Goal: Task Accomplishment & Management: Manage account settings

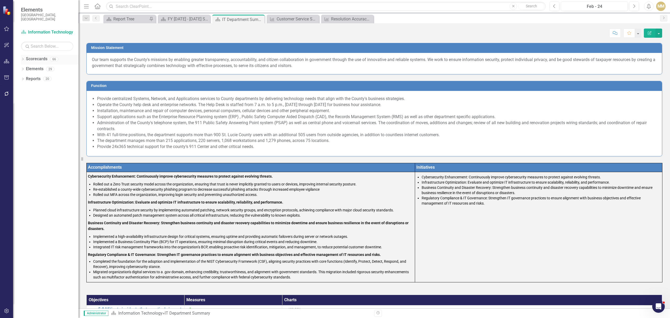
scroll to position [128, 0]
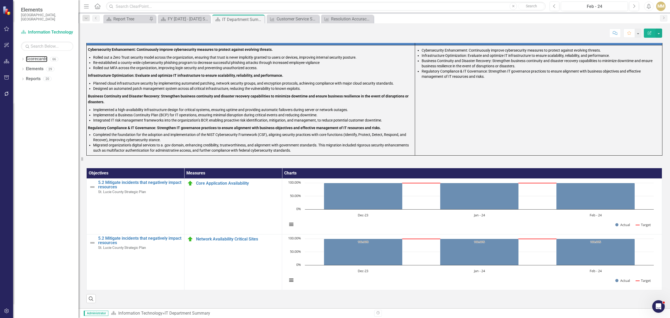
click at [31, 56] on link "Scorecards" at bounding box center [36, 59] width 21 height 6
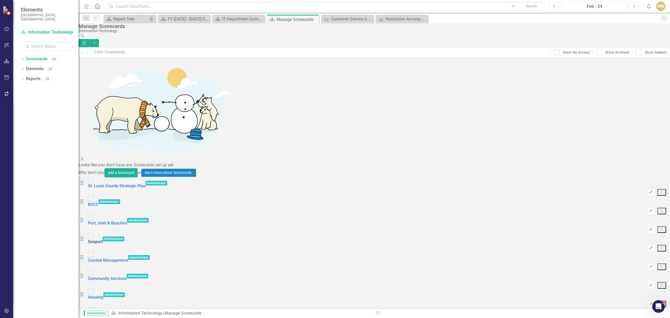
click at [103, 239] on link "Seaport" at bounding box center [95, 241] width 15 height 5
click at [125, 257] on link "Coastal Management" at bounding box center [108, 259] width 40 height 5
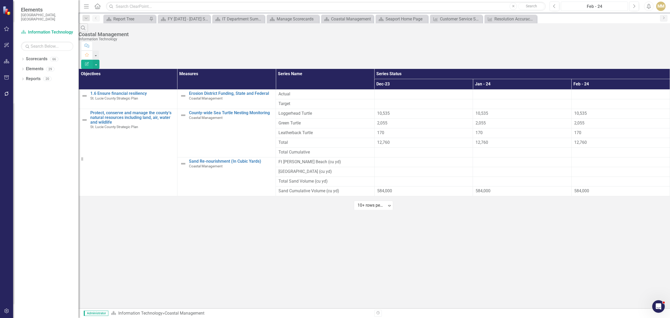
click at [606, 4] on div "Feb - 24" at bounding box center [593, 6] width 63 height 6
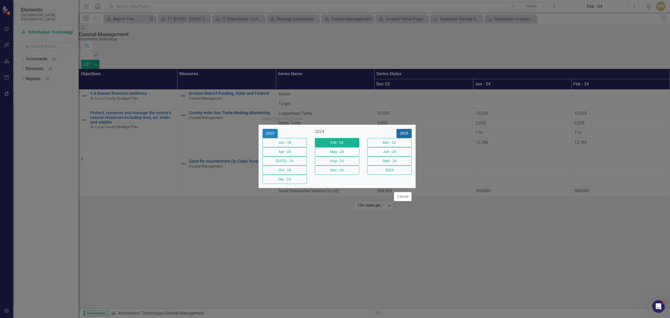
click at [399, 129] on button "2025" at bounding box center [403, 133] width 15 height 9
click at [386, 163] on button "Sept - 25" at bounding box center [389, 160] width 44 height 9
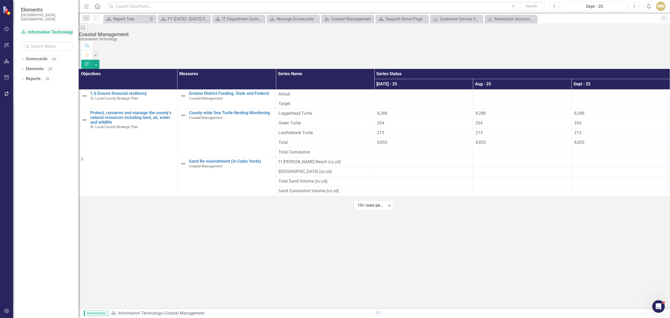
click at [60, 29] on link "Scorecard Information Technology" at bounding box center [47, 32] width 52 height 6
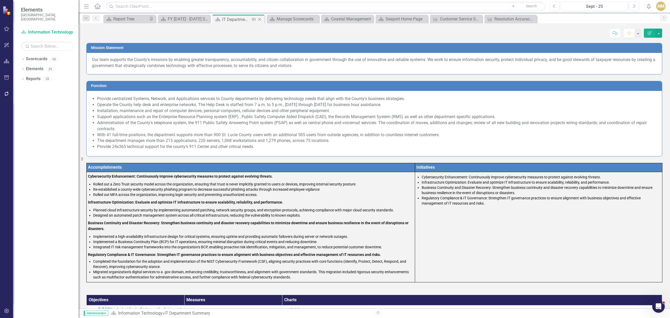
click at [258, 20] on icon "Close" at bounding box center [259, 19] width 5 height 4
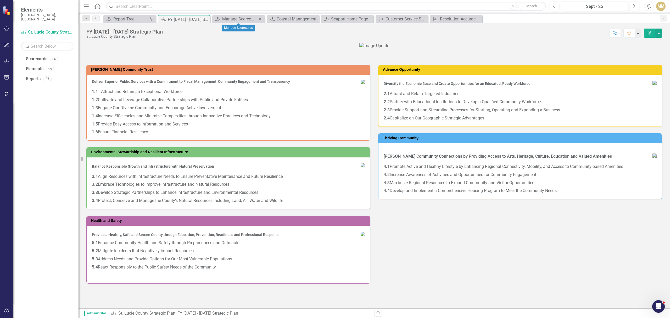
click at [260, 19] on icon at bounding box center [259, 19] width 3 height 3
click at [0, 0] on icon at bounding box center [0, 0] width 0 height 0
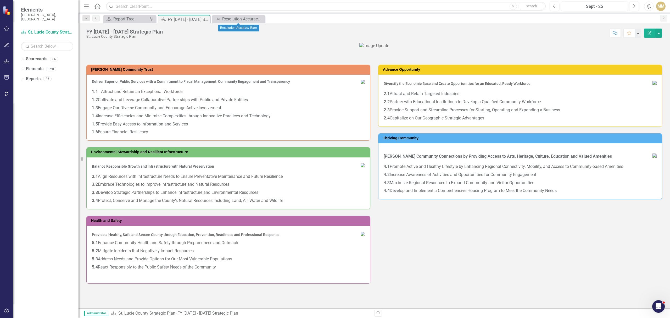
click at [0, 0] on icon at bounding box center [0, 0] width 0 height 0
click at [207, 19] on icon "Close" at bounding box center [204, 19] width 5 height 4
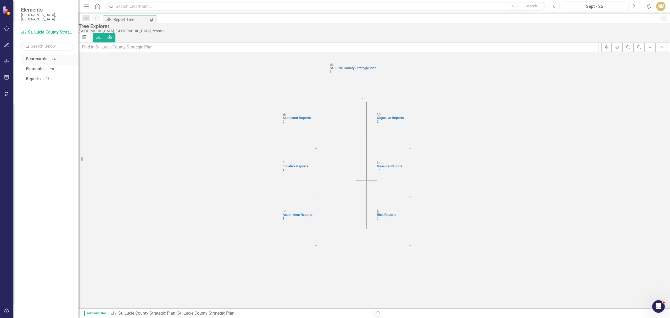
click at [35, 56] on link "Scorecards" at bounding box center [36, 59] width 21 height 6
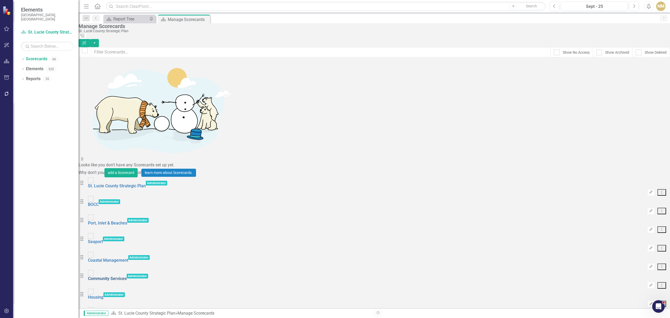
click at [122, 276] on link "Community Services" at bounding box center [107, 278] width 39 height 5
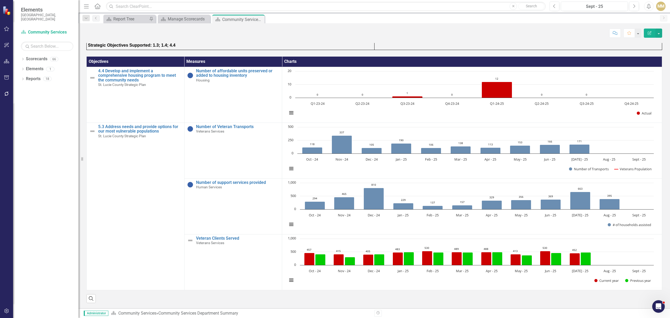
scroll to position [418, 0]
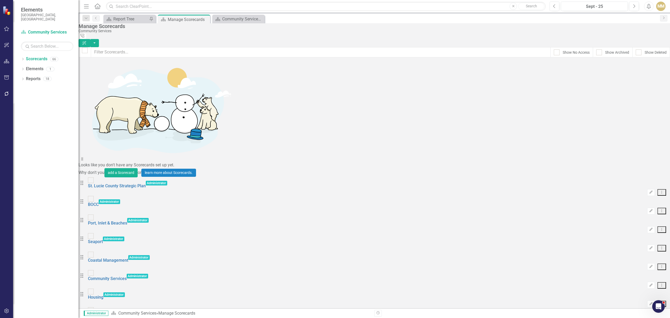
scroll to position [70, 0]
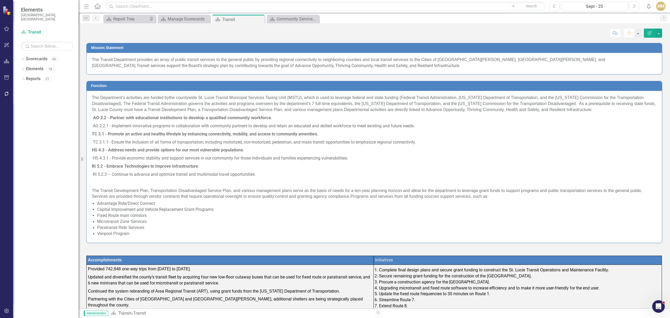
click at [30, 33] on div "Scorecard Transit" at bounding box center [47, 33] width 52 height 10
click at [34, 56] on link "Scorecards" at bounding box center [36, 59] width 21 height 6
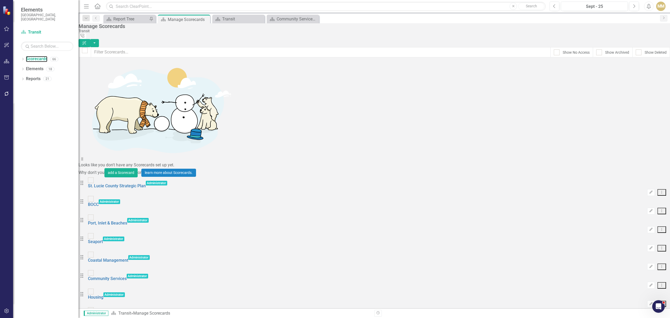
scroll to position [174, 0]
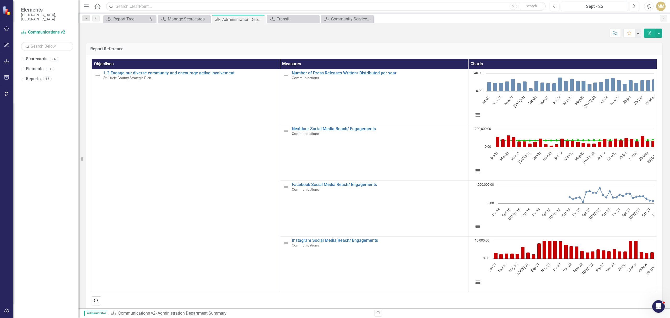
scroll to position [174, 0]
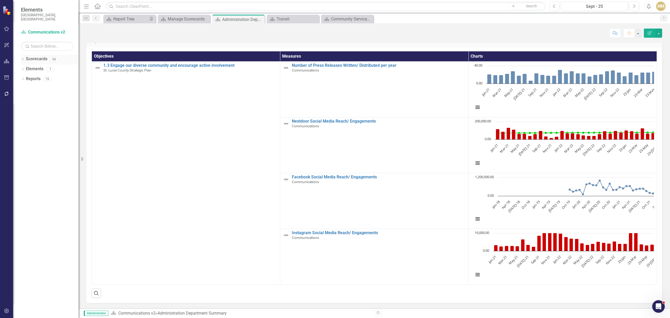
click at [38, 56] on link "Scorecards" at bounding box center [36, 59] width 21 height 6
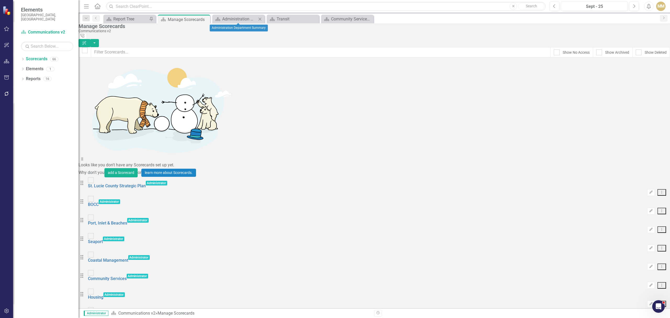
click at [260, 18] on icon "Close" at bounding box center [259, 19] width 5 height 4
click at [0, 0] on icon "Close" at bounding box center [0, 0] width 0 height 0
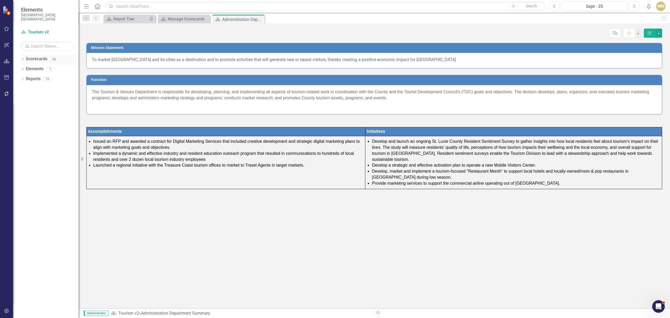
click at [31, 56] on link "Scorecards" at bounding box center [36, 59] width 21 height 6
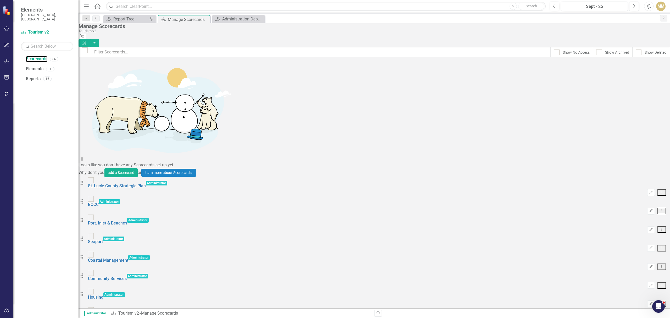
scroll to position [209, 0]
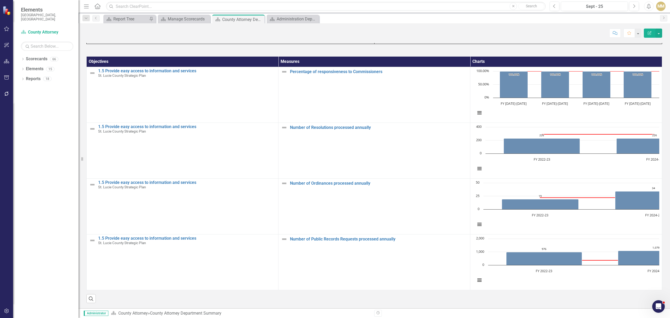
scroll to position [546, 0]
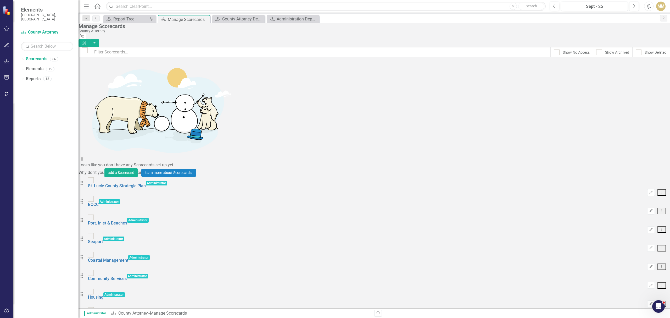
scroll to position [383, 0]
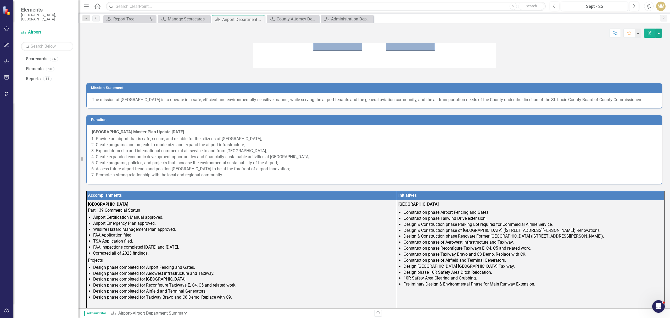
scroll to position [244, 0]
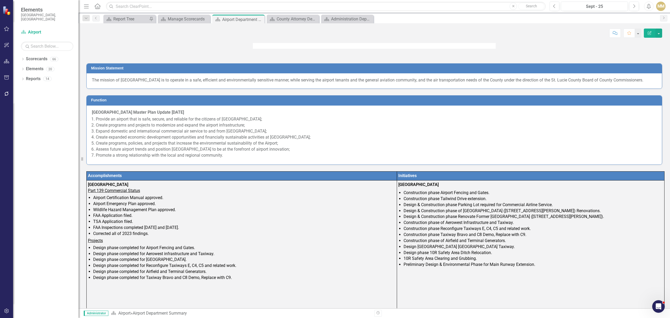
click at [149, 83] on p "The mission of [GEOGRAPHIC_DATA] is to operate in a safe, efficient and environ…" at bounding box center [374, 80] width 564 height 6
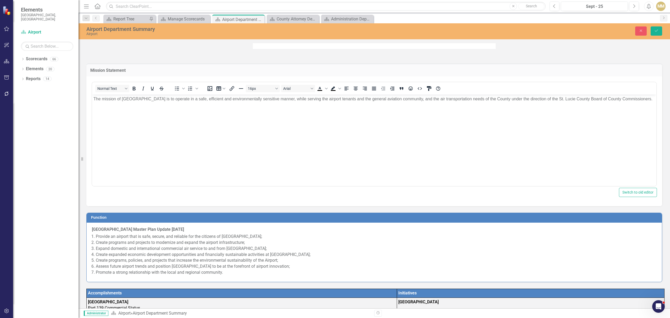
scroll to position [0, 0]
drag, startPoint x: 222, startPoint y: 186, endPoint x: 126, endPoint y: 102, distance: 127.9
click at [126, 102] on p "The mission of [GEOGRAPHIC_DATA] is to operate in a safe, efficient and environ…" at bounding box center [373, 98] width 561 height 6
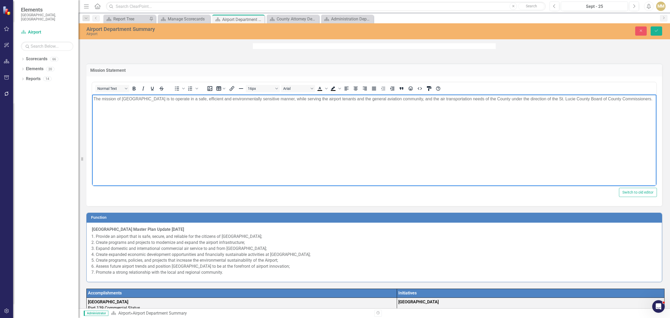
click at [126, 102] on p "The mission of [GEOGRAPHIC_DATA] is to operate in a safe, efficient and environ…" at bounding box center [373, 98] width 561 height 6
copy p "The mission of [GEOGRAPHIC_DATA] is to operate in a safe, efficient and environ…"
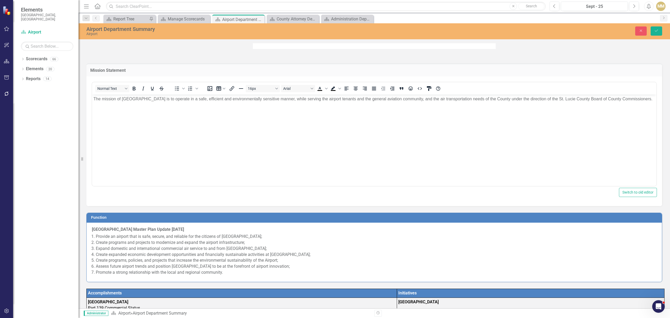
click at [156, 242] on li "Create programs and projects to modernize and expand the airport infrastructure;" at bounding box center [376, 242] width 560 height 6
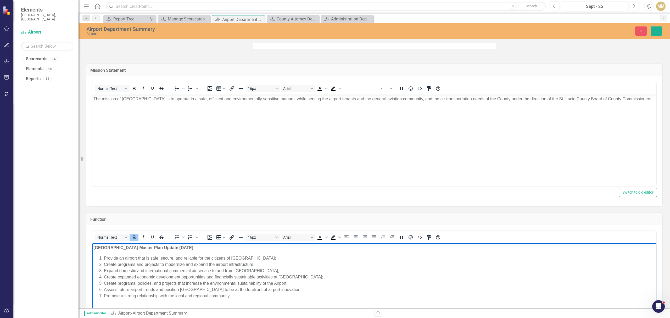
click at [234, 298] on li "Promote a strong relationship with the local and regional community." at bounding box center [379, 295] width 551 height 6
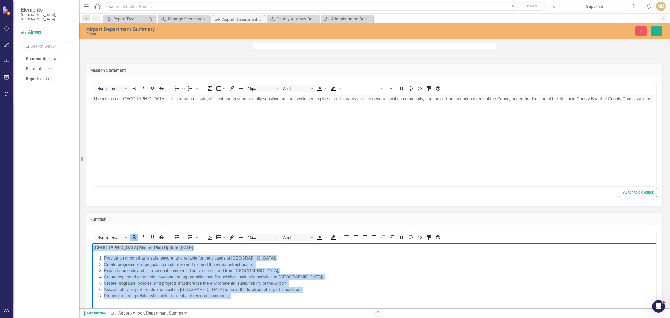
drag, startPoint x: 237, startPoint y: 298, endPoint x: 94, endPoint y: 247, distance: 152.1
click at [94, 247] on body "[GEOGRAPHIC_DATA] Master Plan Update [DATE] Provide an airport that is safe, se…" at bounding box center [374, 282] width 564 height 78
copy body "[GEOGRAPHIC_DATA] Master Plan Update [DATE] Provide an airport that is safe, se…"
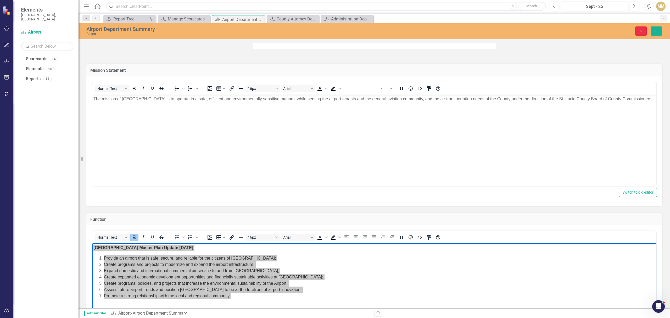
click at [643, 30] on button "Close" at bounding box center [641, 30] width 12 height 9
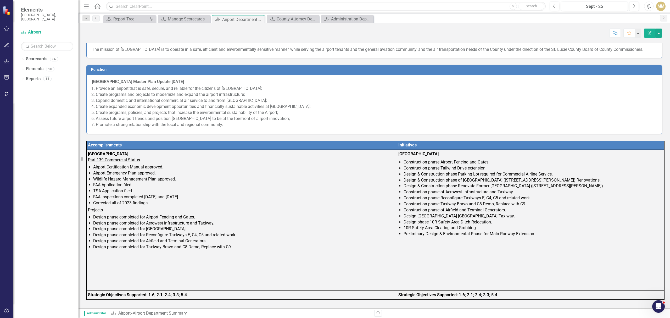
scroll to position [314, 0]
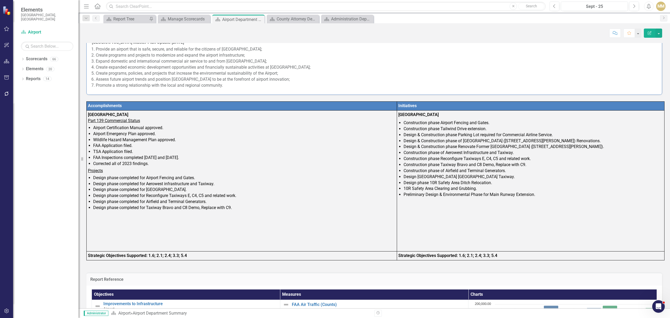
click at [241, 229] on div at bounding box center [241, 226] width 307 height 6
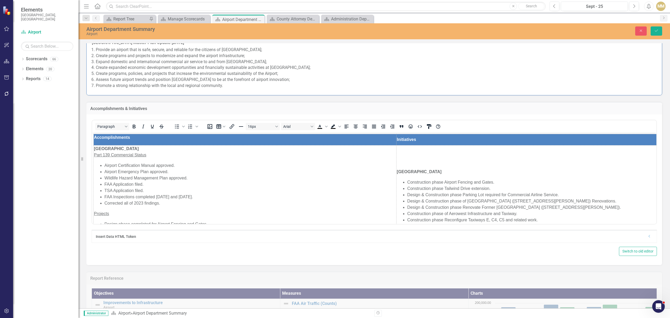
scroll to position [0, 0]
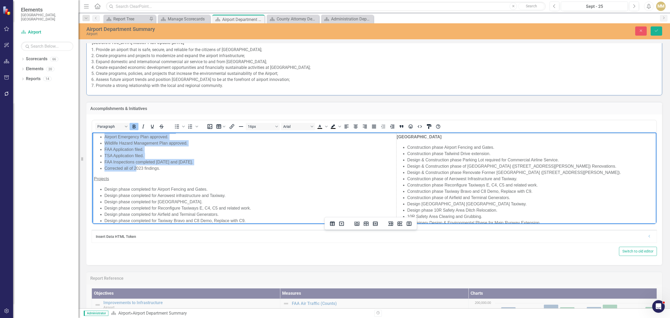
drag, startPoint x: 95, startPoint y: 150, endPoint x: 133, endPoint y: 165, distance: 41.5
click at [135, 165] on td "[GEOGRAPHIC_DATA] & Business Park Part 139 Commercial Status Airport Certificat…" at bounding box center [245, 190] width 303 height 160
click at [133, 165] on li "Corrected all of 2023 findings." at bounding box center [249, 168] width 291 height 6
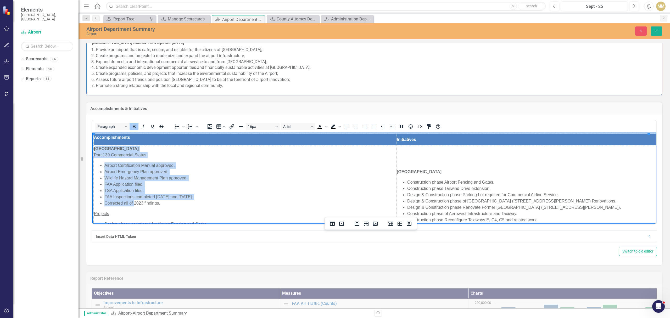
scroll to position [105, 0]
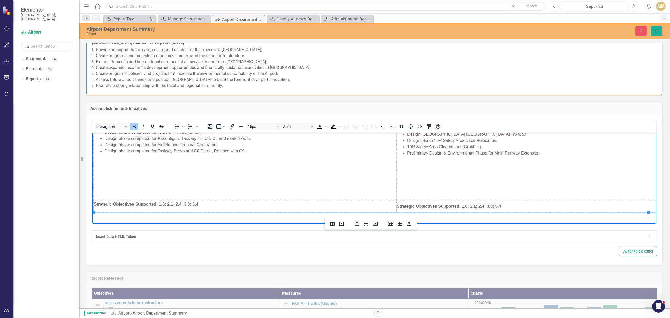
click at [168, 168] on div "Rich Text Area. Press ALT-0 for help." at bounding box center [245, 168] width 302 height 6
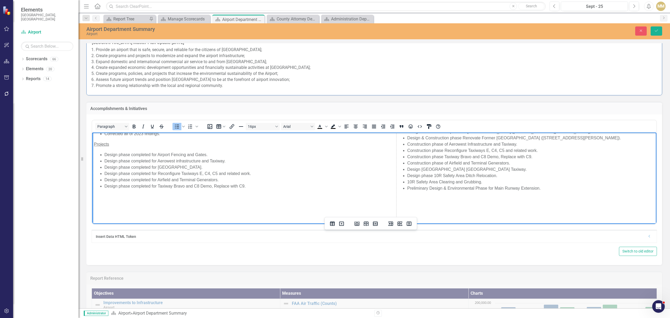
scroll to position [35, 0]
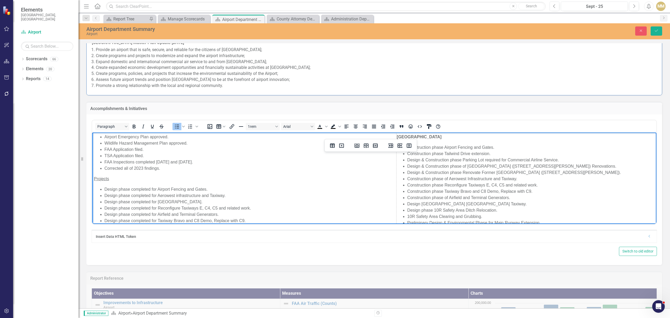
drag, startPoint x: 255, startPoint y: 152, endPoint x: 95, endPoint y: 178, distance: 161.7
click at [95, 178] on div "Airport Certification Manual approved. Airport Emergency Plan approved. Wildlif…" at bounding box center [245, 175] width 302 height 96
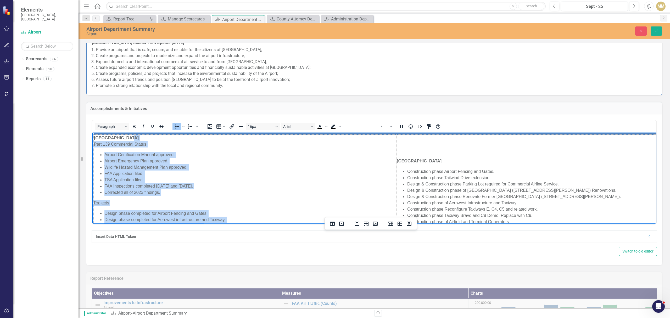
scroll to position [0, 0]
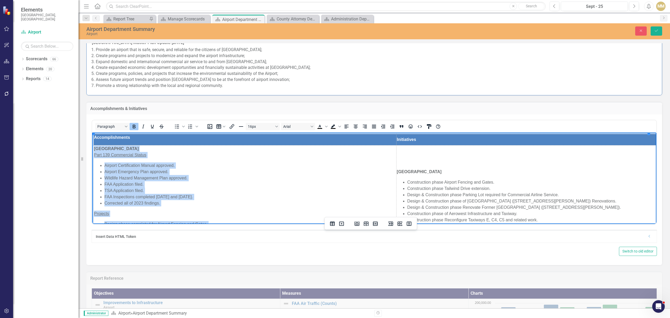
drag, startPoint x: 256, startPoint y: 148, endPoint x: 95, endPoint y: 150, distance: 161.4
click at [95, 150] on td "[GEOGRAPHIC_DATA] & Business Park Part 139 Commercial Status Airport Certificat…" at bounding box center [245, 225] width 303 height 160
copy td "[GEOGRAPHIC_DATA] & Business Park Part 139 Commercial Status Airport Certificat…"
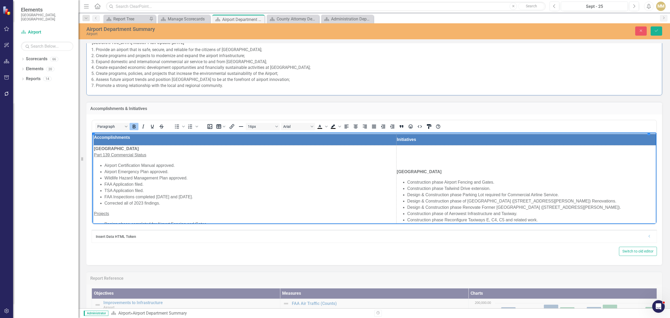
drag, startPoint x: 456, startPoint y: 166, endPoint x: 443, endPoint y: 170, distance: 13.2
click at [456, 166] on td "[GEOGRAPHIC_DATA] & Business Park Construction phase Airport Fencing and Gates.…" at bounding box center [526, 225] width 261 height 160
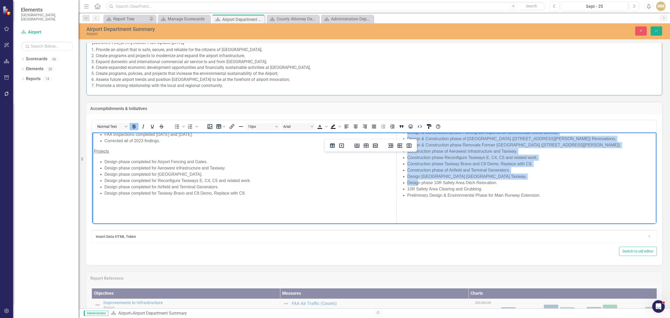
scroll to position [70, 0]
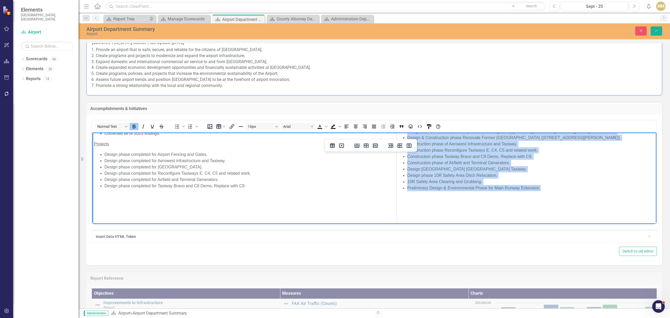
drag, startPoint x: 393, startPoint y: 171, endPoint x: 547, endPoint y: 185, distance: 155.0
click at [547, 185] on td "[GEOGRAPHIC_DATA] & Business Park Construction phase Airport Fencing and Gates.…" at bounding box center [526, 156] width 261 height 160
copy td "[GEOGRAPHIC_DATA] & Business Park Construction phase Airport Fencing and Gates.…"
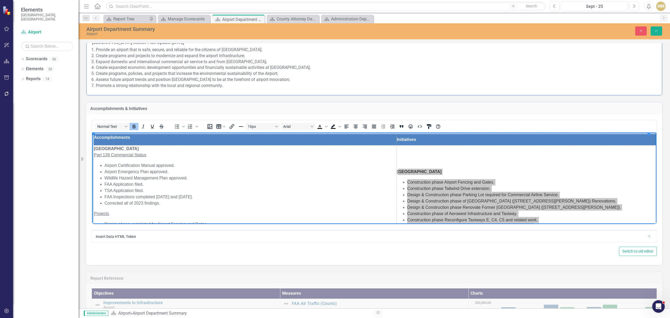
scroll to position [383, 0]
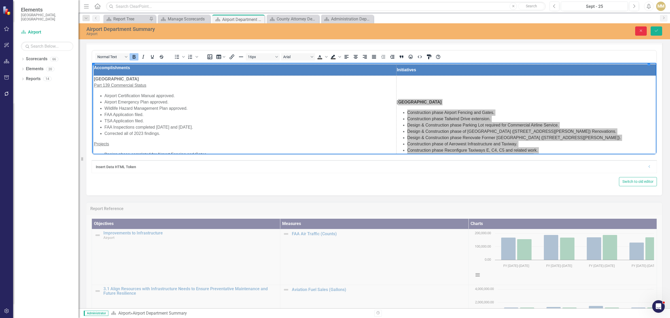
click at [638, 35] on button "Close" at bounding box center [641, 30] width 12 height 9
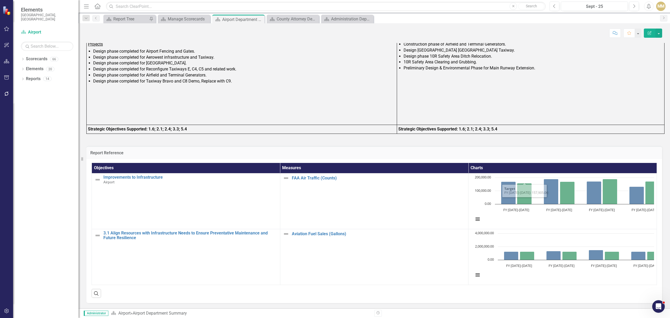
scroll to position [447, 0]
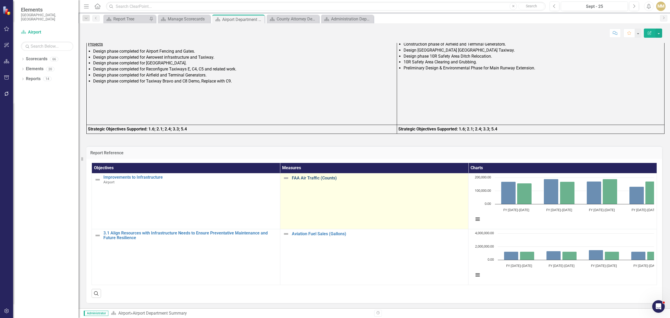
click at [292, 176] on link "FAA Air Traffic (Counts)" at bounding box center [379, 177] width 174 height 5
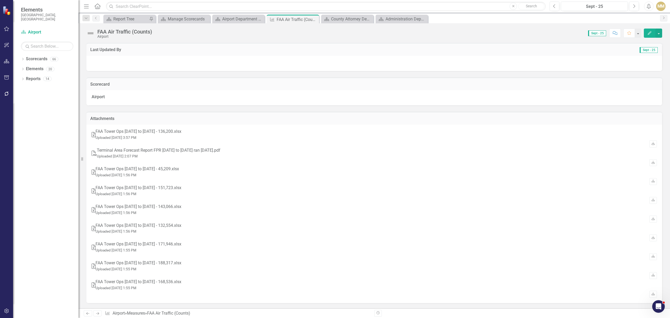
click at [648, 35] on icon "Edit" at bounding box center [649, 33] width 5 height 4
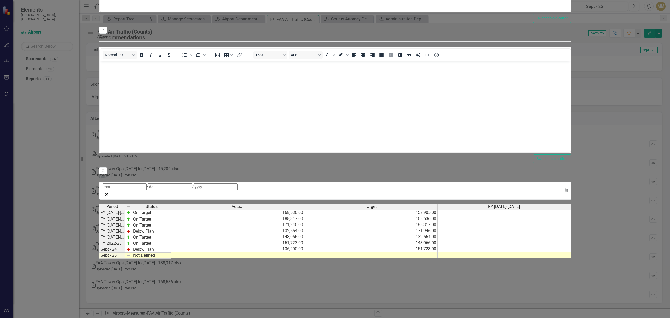
click at [125, 240] on td "FY 2022-23" at bounding box center [112, 243] width 26 height 6
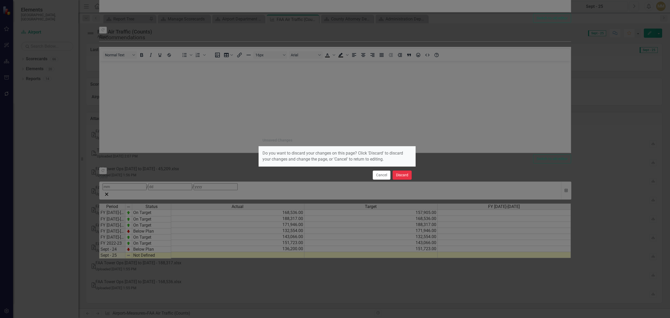
click at [404, 174] on button "Discard" at bounding box center [401, 174] width 19 height 9
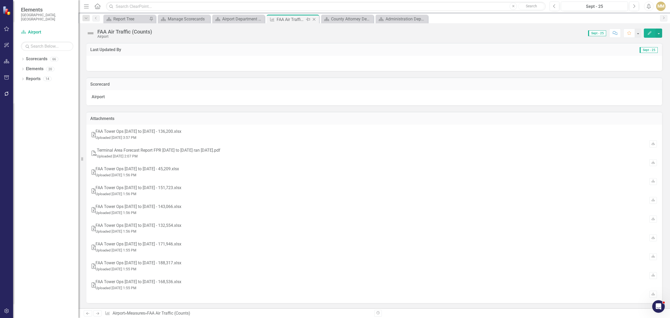
click at [312, 19] on icon "Close" at bounding box center [313, 19] width 5 height 4
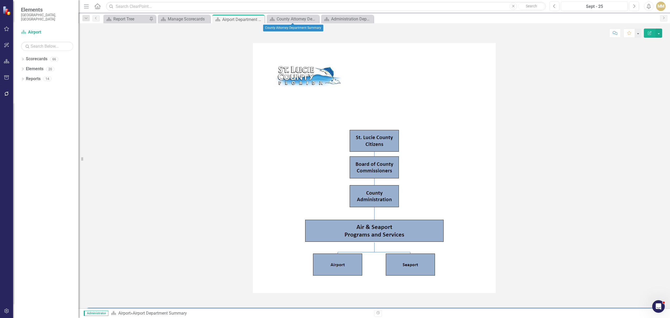
click at [0, 0] on icon "Close" at bounding box center [0, 0] width 0 height 0
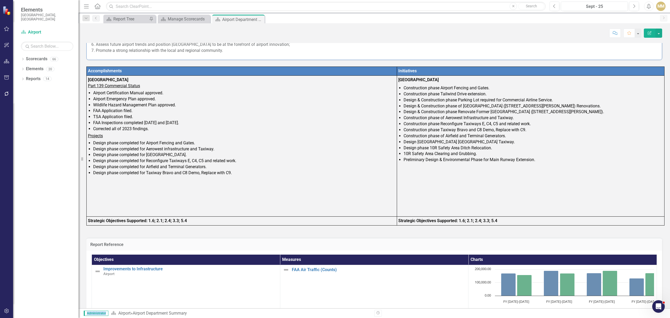
scroll to position [447, 0]
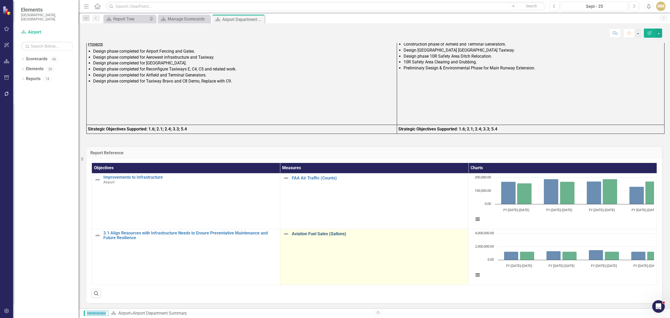
click at [292, 232] on link "Aviation Fuel Sales (Gallons)" at bounding box center [379, 233] width 174 height 5
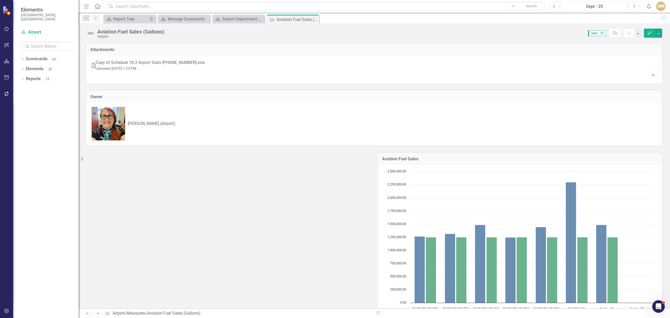
click at [648, 35] on button "Edit" at bounding box center [649, 33] width 12 height 9
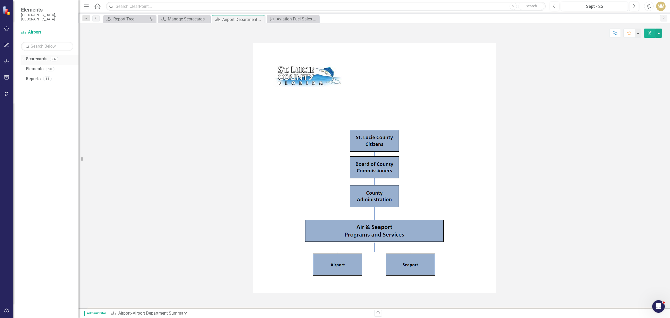
click at [35, 55] on div "Scorecards" at bounding box center [36, 59] width 21 height 9
drag, startPoint x: 30, startPoint y: 53, endPoint x: 26, endPoint y: 54, distance: 3.5
click at [30, 56] on link "Scorecards" at bounding box center [36, 59] width 21 height 6
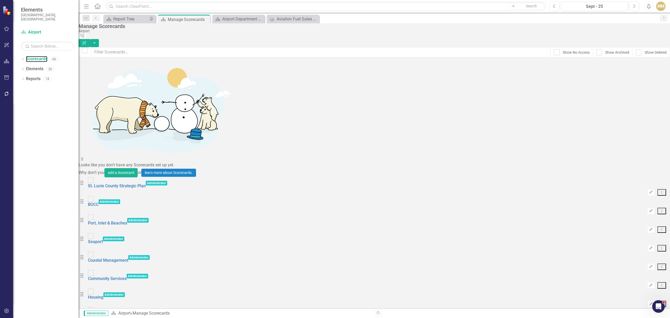
scroll to position [209, 0]
click at [42, 56] on link "Scorecards" at bounding box center [36, 59] width 21 height 6
click at [25, 56] on div "Dropdown Scorecards 66" at bounding box center [50, 60] width 58 height 10
click at [24, 58] on icon "Dropdown" at bounding box center [23, 59] width 4 height 3
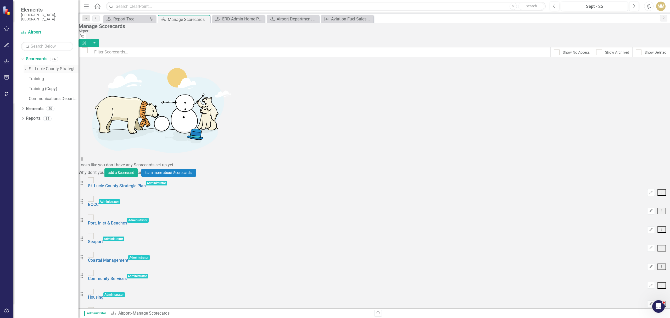
click at [26, 67] on div "Dropdown" at bounding box center [26, 69] width 4 height 4
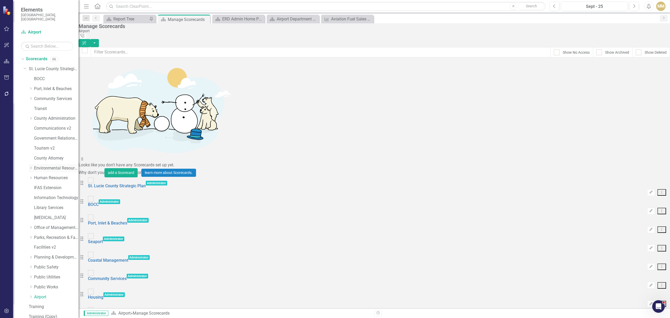
click at [46, 165] on link "Environmental Resources" at bounding box center [56, 168] width 44 height 6
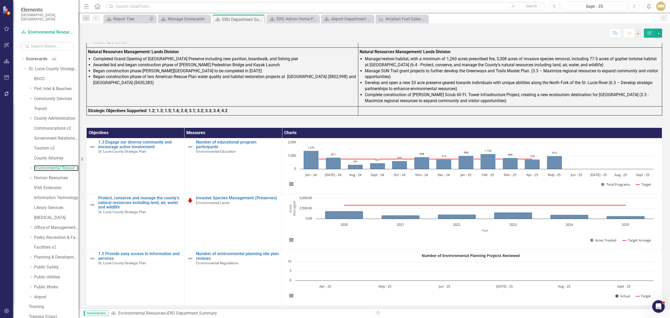
scroll to position [466, 0]
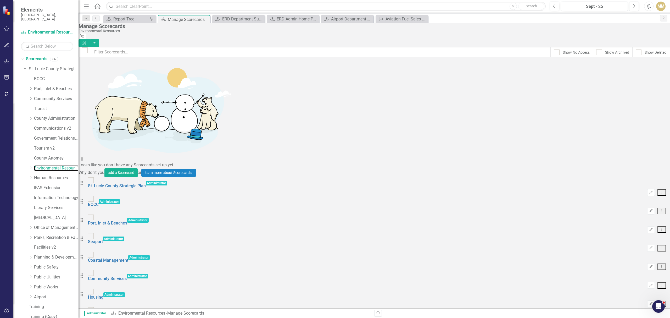
scroll to position [244, 0]
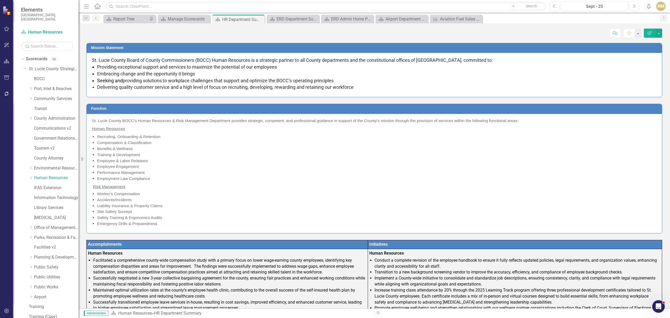
click at [164, 74] on span "Embracing change and the opportunity it brings" at bounding box center [146, 73] width 98 height 5
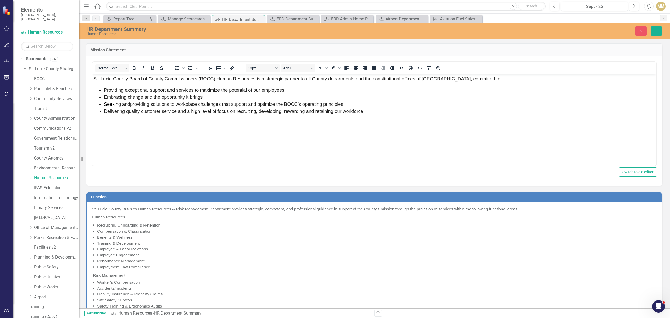
click at [304, 112] on span "Delivering quality customer service and a high level of focus on recruiting, de…" at bounding box center [233, 110] width 259 height 5
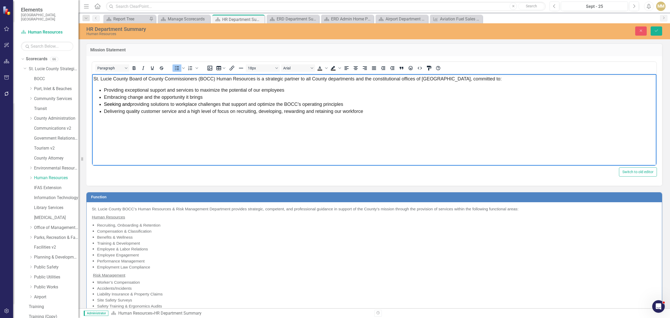
click at [377, 113] on li "Delivering quality customer service and a high level of focus on recruiting, de…" at bounding box center [379, 110] width 551 height 7
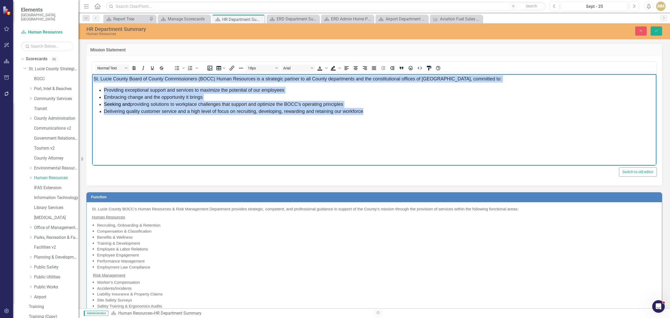
drag, startPoint x: 393, startPoint y: 115, endPoint x: 87, endPoint y: 81, distance: 307.8
click at [92, 81] on html "St. Lucie County Board of County Commissioners (BOCC) Human Resources is a stra…" at bounding box center [374, 113] width 564 height 78
copy body "St. Lucie County Board of County Commissioners (BOCC) Human Resources is a stra…"
click at [160, 115] on body "St. Lucie County Board of County Commissioners (BOCC) Human Resources is a stra…" at bounding box center [374, 113] width 564 height 78
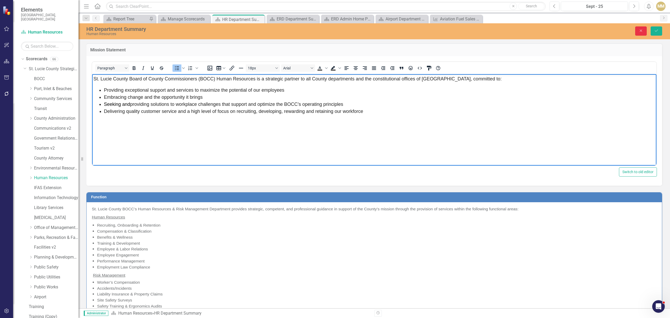
click at [637, 36] on button "Close" at bounding box center [641, 30] width 12 height 9
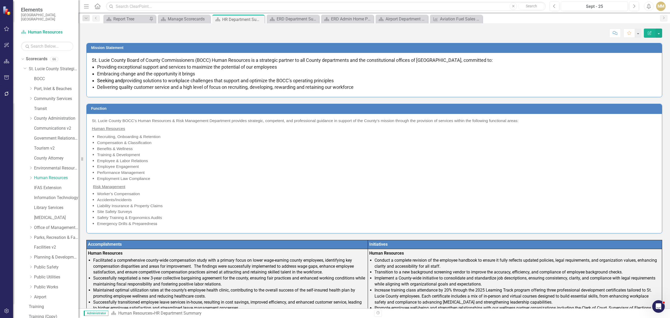
click at [649, 32] on icon "Edit Report" at bounding box center [649, 33] width 5 height 4
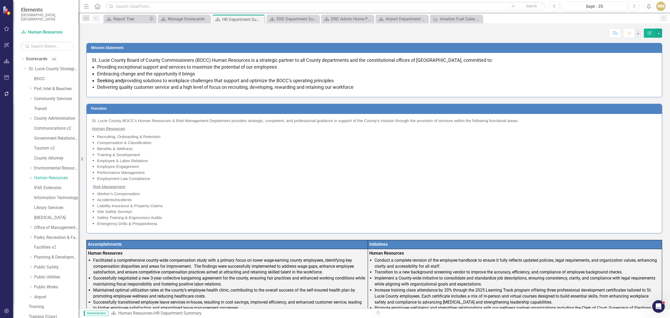
click at [200, 175] on li "Performance Management" at bounding box center [376, 172] width 559 height 6
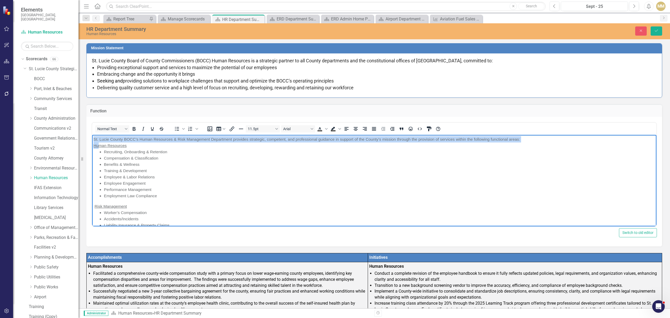
scroll to position [27, 0]
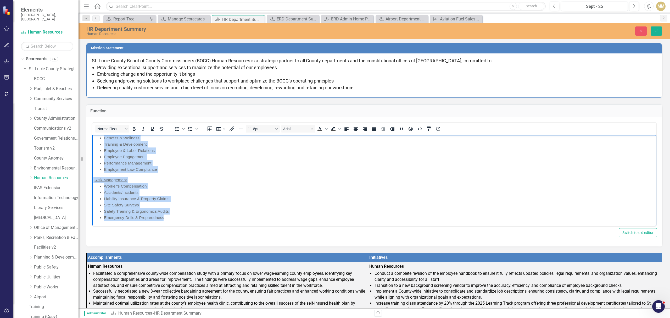
drag, startPoint x: 93, startPoint y: 140, endPoint x: 181, endPoint y: 221, distance: 119.2
click at [181, 221] on body "St. Lucie County BOCC’s Human Resources & Risk Management Department provides s…" at bounding box center [374, 167] width 564 height 118
copy body "St. Lucie County BOCC’s Human Resources & Risk Management Department provides s…"
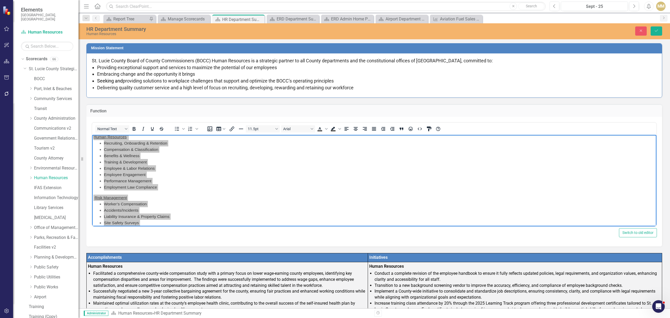
scroll to position [0, 0]
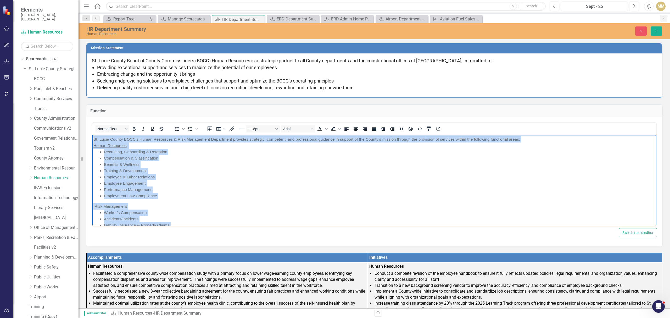
drag, startPoint x: 134, startPoint y: 152, endPoint x: 141, endPoint y: 143, distance: 11.9
click at [134, 152] on span "Recruiting, Onboarding & Retention" at bounding box center [135, 151] width 63 height 4
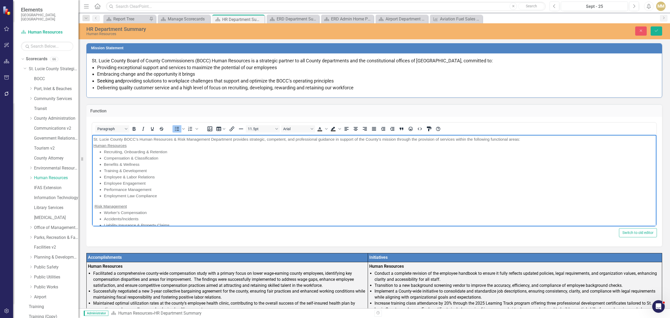
click at [139, 139] on span "St. Lucie County BOCC’s Human Resources & Risk Management Department provides s…" at bounding box center [306, 139] width 426 height 4
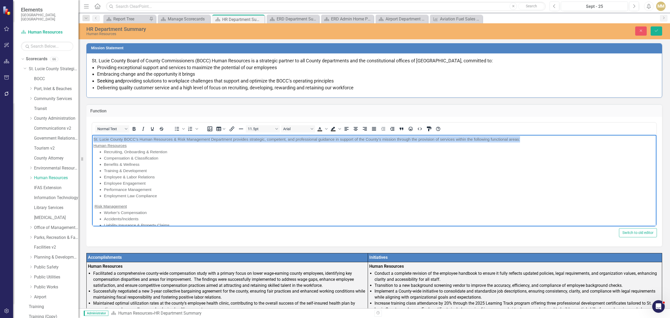
click at [139, 139] on span "St. Lucie County BOCC’s Human Resources & Risk Management Department provides s…" at bounding box center [306, 139] width 426 height 4
copy span "St. Lucie County BOCC’s Human Resources & Risk Management Department provides s…"
click at [158, 195] on li "Employment Law Compliance" at bounding box center [379, 195] width 551 height 6
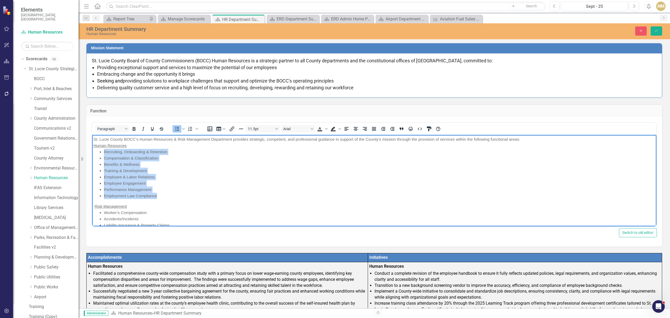
drag, startPoint x: 154, startPoint y: 194, endPoint x: 100, endPoint y: 152, distance: 68.3
click at [100, 152] on ul "Recruiting, Onboarding & Retention Compensation & Classification Benefits & Wel…" at bounding box center [373, 174] width 561 height 50
copy ul "Recruiting, Onboarding & Retention Compensation & Classification Benefits & Wel…"
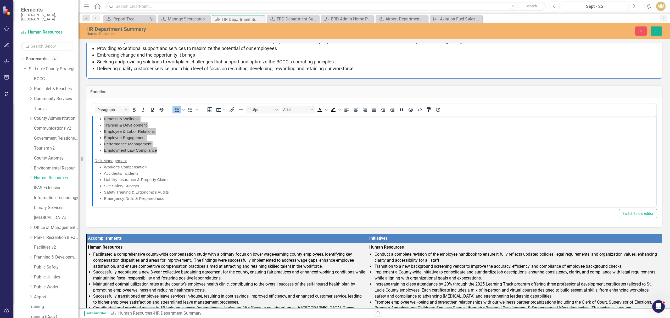
scroll to position [35, 0]
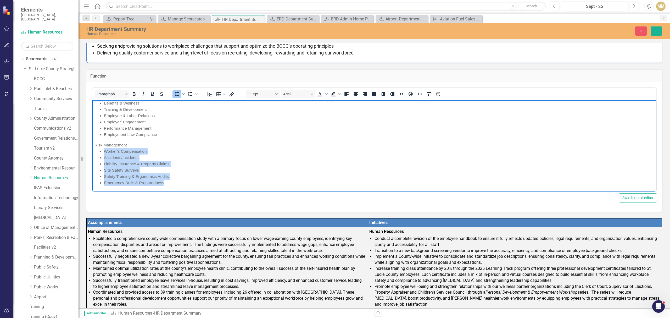
drag, startPoint x: 171, startPoint y: 182, endPoint x: 103, endPoint y: 153, distance: 74.0
click at [103, 153] on ul "Worker’s Compensation Accidents/Incidents Liability Insurance & Property Claims…" at bounding box center [373, 167] width 561 height 38
copy ul "Worker’s Compensation Accidents/Incidents Liability Insurance & Property Claims…"
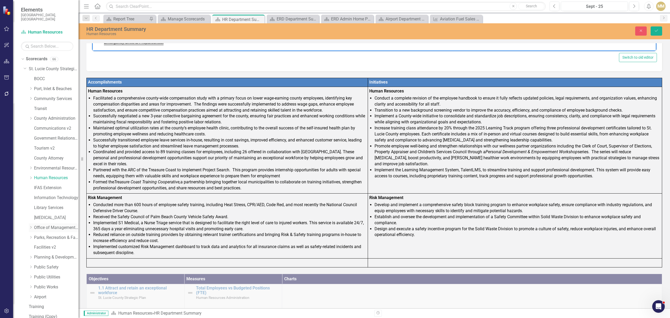
scroll to position [174, 0]
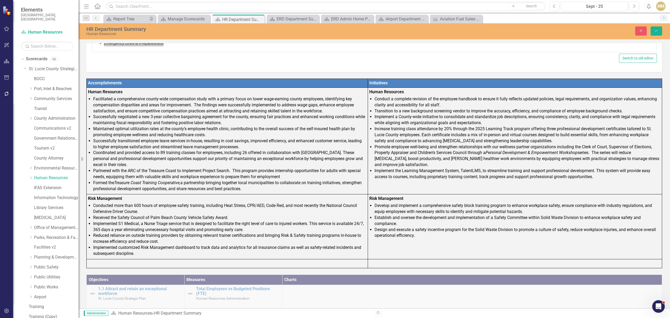
click at [449, 130] on li "Increase training class attendance by 20% through the 2025 Learning Track progr…" at bounding box center [517, 135] width 286 height 18
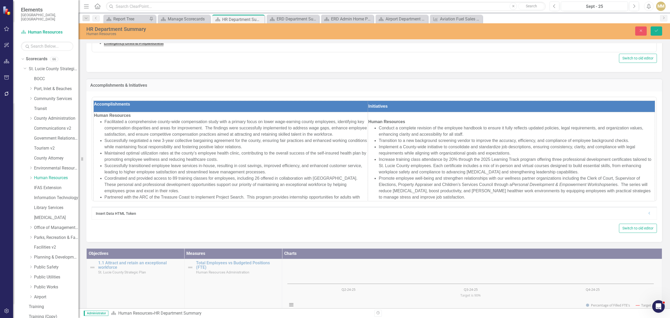
scroll to position [0, 0]
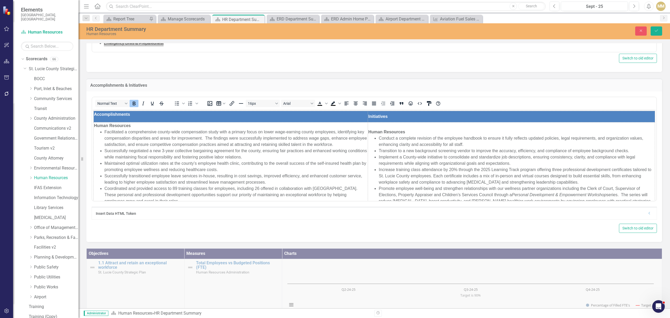
click at [523, 184] on li "Increase training class attendance by 20% through the 2025 Learning Track progr…" at bounding box center [515, 175] width 275 height 19
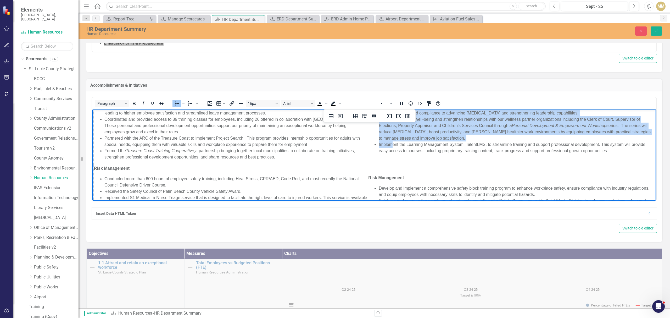
scroll to position [70, 0]
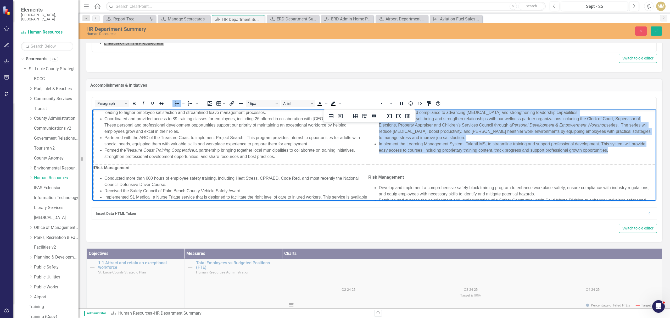
drag, startPoint x: 375, startPoint y: 140, endPoint x: 623, endPoint y: 151, distance: 249.2
click at [623, 151] on ul "Conduct a complete revision of the employee handbook to ensure it fully reflect…" at bounding box center [511, 109] width 286 height 88
copy ul "Conduct a complete revision of the employee handbook to ensure it fully reflect…"
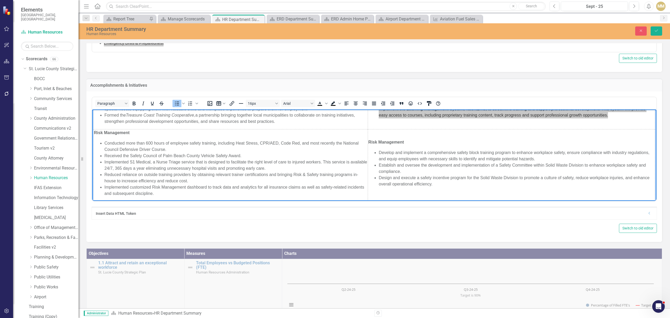
scroll to position [114, 0]
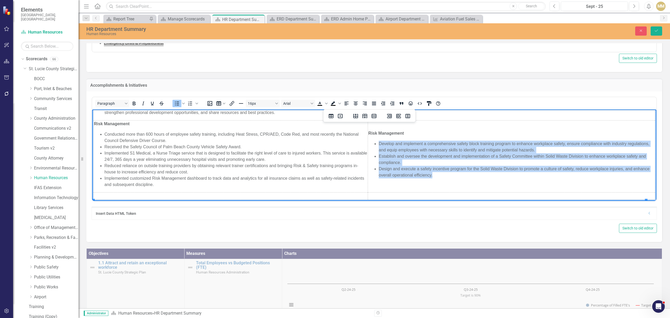
drag, startPoint x: 440, startPoint y: 173, endPoint x: 375, endPoint y: 145, distance: 70.7
click at [375, 145] on ul "Develop and implement a comprehensive safety block training program to enhance …" at bounding box center [511, 159] width 286 height 38
click at [110, 126] on strong "Risk Management" at bounding box center [112, 123] width 36 height 4
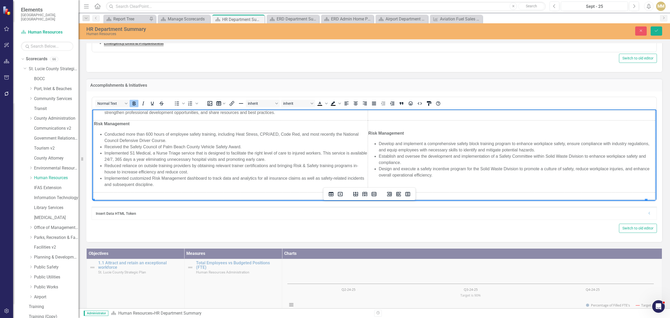
click at [110, 126] on strong "Risk Management" at bounding box center [112, 123] width 36 height 4
click at [211, 152] on li "Implemented S1 Medical, a Nurse Triage service that is designed to facilitate t…" at bounding box center [235, 156] width 263 height 13
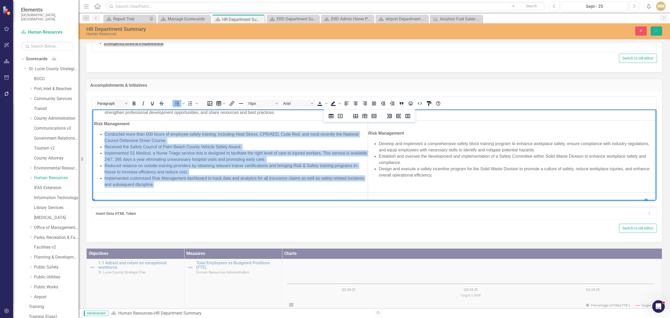
drag, startPoint x: 105, startPoint y: 136, endPoint x: 173, endPoint y: 184, distance: 83.5
click at [173, 184] on ul "Conducted more than 600 hours of employee safety training, including Heat Stres…" at bounding box center [230, 159] width 273 height 56
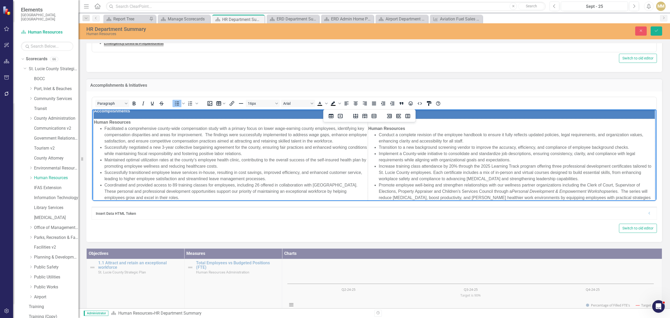
scroll to position [0, 0]
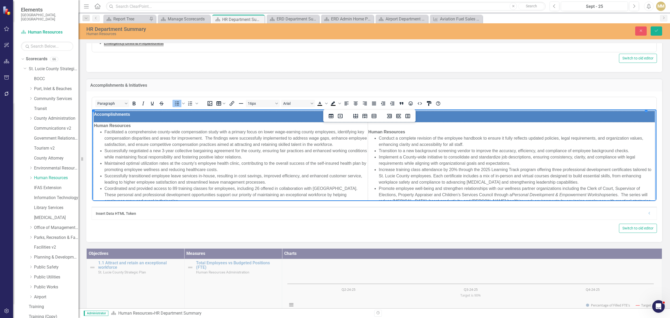
drag, startPoint x: 279, startPoint y: 180, endPoint x: 96, endPoint y: 132, distance: 189.3
click at [96, 132] on ul "Facilitated a comprehensive county-wide compensation study with a primary focus…" at bounding box center [230, 178] width 273 height 100
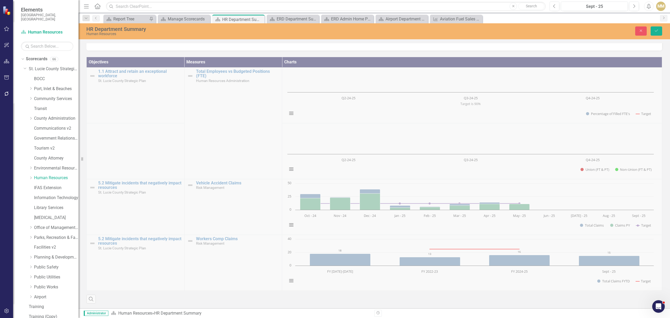
scroll to position [367, 0]
click at [210, 128] on div "Objectives Measures Charts 1.1 Attract and retain an exceptional workforce St. …" at bounding box center [373, 176] width 583 height 253
click at [230, 65] on div "Objectives Measures Charts 1.1 Attract and retain an exceptional workforce St. …" at bounding box center [373, 176] width 583 height 253
click at [637, 31] on button "Close" at bounding box center [641, 30] width 12 height 9
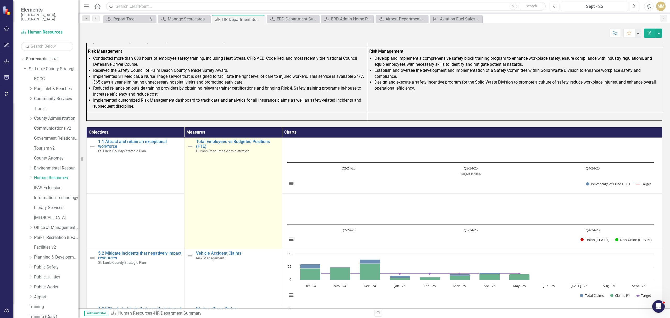
scroll to position [380, 0]
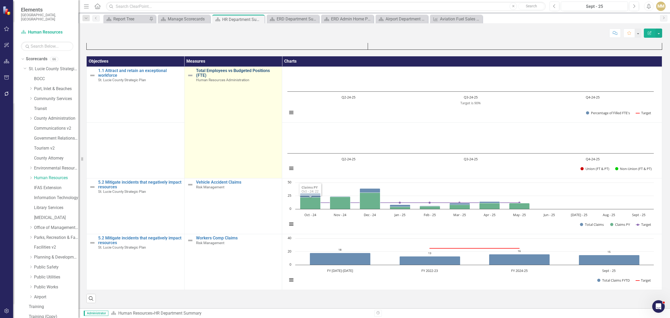
click at [233, 72] on link "Total Employees vs Budgeted Positions (FTE)" at bounding box center [237, 72] width 83 height 9
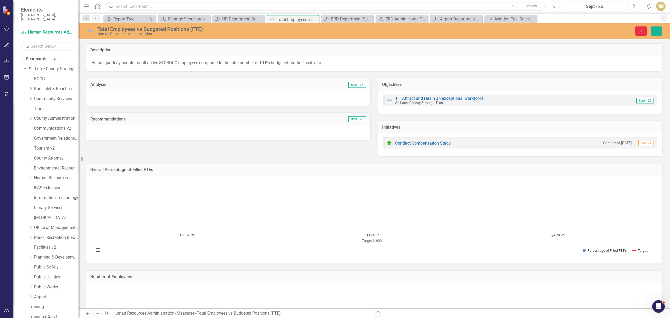
click at [644, 30] on button "Close" at bounding box center [641, 30] width 12 height 9
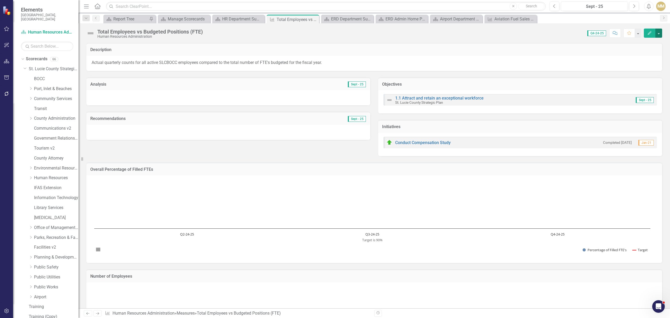
click at [660, 33] on button "button" at bounding box center [658, 33] width 7 height 9
click at [635, 43] on link "Edit Edit Measure" at bounding box center [636, 43] width 51 height 10
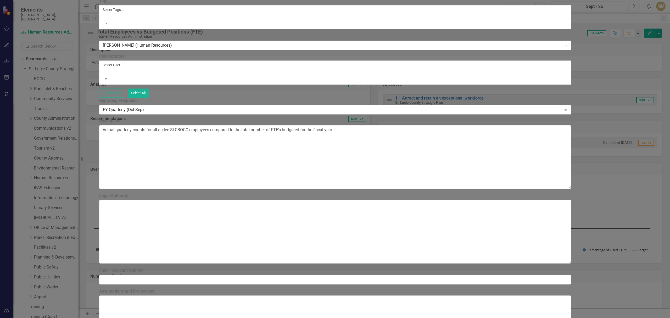
drag, startPoint x: 658, startPoint y: 6, endPoint x: 400, endPoint y: 185, distance: 314.5
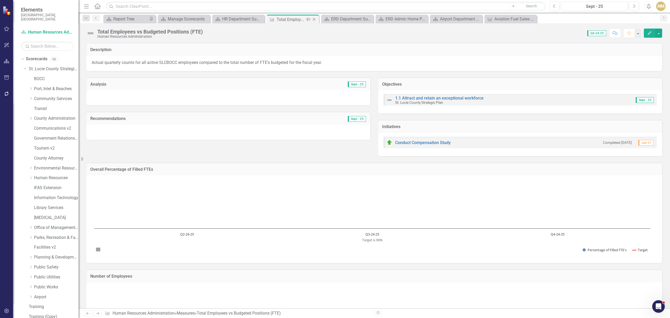
click at [314, 20] on icon at bounding box center [314, 19] width 3 height 3
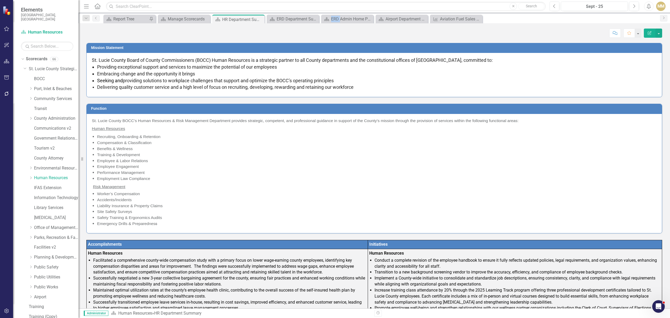
click at [0, 0] on icon "Close" at bounding box center [0, 0] width 0 height 0
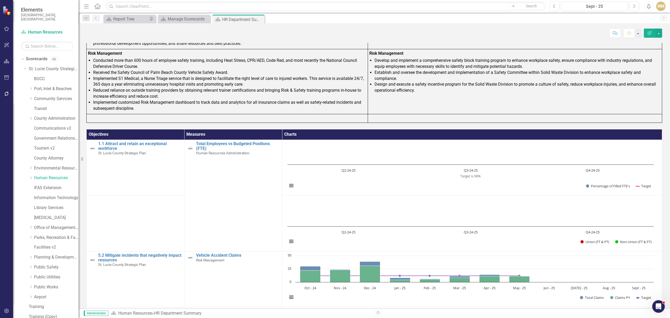
scroll to position [380, 0]
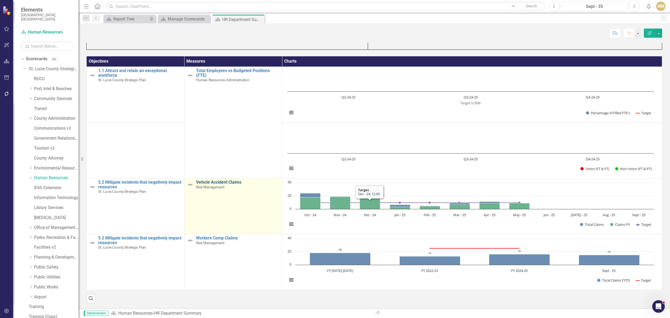
click at [230, 182] on link "Vehicle Accident Claims" at bounding box center [237, 182] width 83 height 5
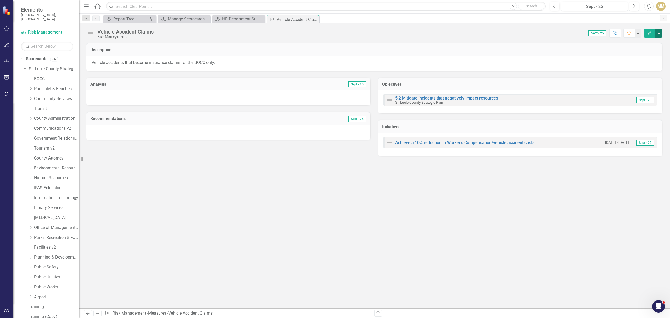
click at [658, 32] on button "button" at bounding box center [658, 33] width 7 height 9
click at [644, 44] on link "Edit Edit Measure" at bounding box center [636, 43] width 51 height 10
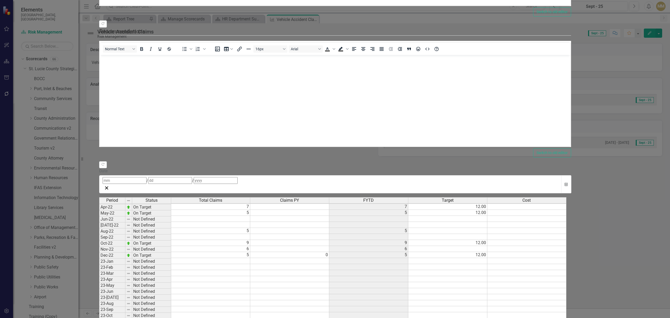
scroll to position [95, 0]
click at [420, 246] on tbody "Jan-21 On Target 1 0 1 12.00 Feb-21 On Target 0 0 0 12.00 Mar-21 On Target 1 0 …" at bounding box center [332, 296] width 467 height 367
click at [99, 246] on div "Period Status Total Claims Claims PY FYTD Target Cost Jan-21 On Target 1 0 1 12…" at bounding box center [99, 293] width 0 height 373
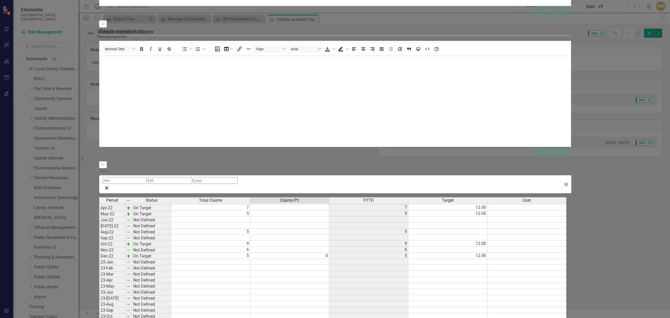
type textarea "11"
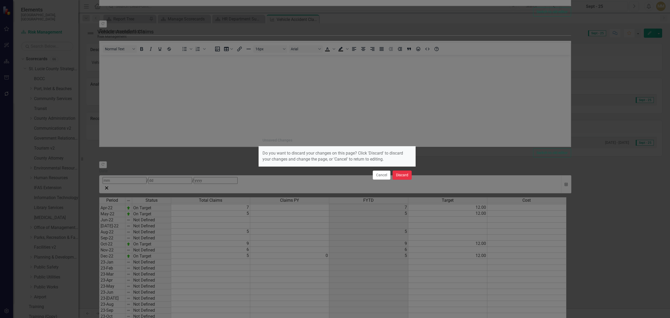
click at [397, 173] on button "Discard" at bounding box center [401, 174] width 19 height 9
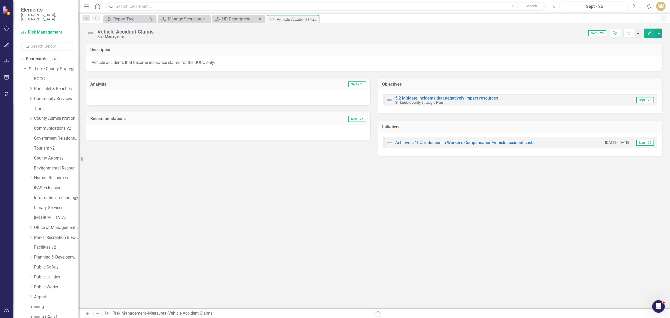
click at [231, 22] on div "Scorecard HR Department Summary Close" at bounding box center [238, 19] width 52 height 9
click at [231, 18] on div "HR Department Summary" at bounding box center [239, 19] width 35 height 7
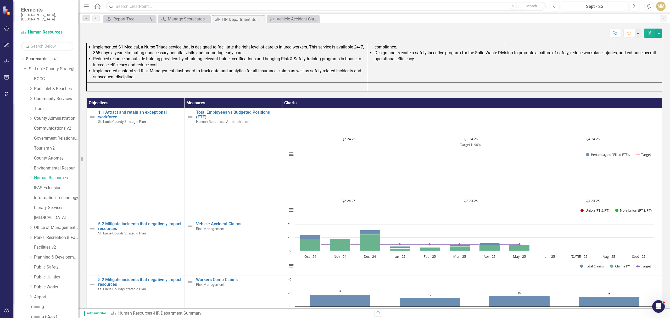
scroll to position [349, 0]
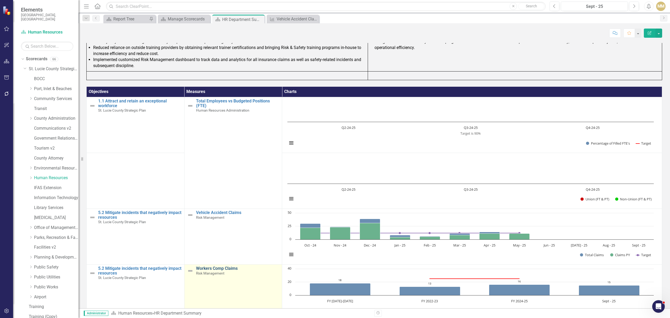
click at [228, 269] on link "Workers Comp Claims" at bounding box center [237, 268] width 83 height 5
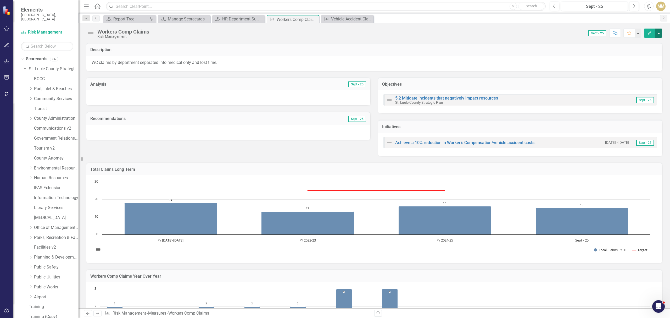
click at [658, 34] on button "button" at bounding box center [658, 33] width 7 height 9
click at [652, 41] on link "Edit Edit Measure" at bounding box center [636, 43] width 51 height 10
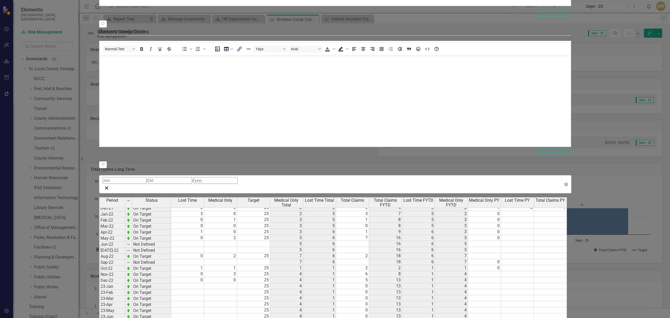
scroll to position [99, 0]
